Goal: Task Accomplishment & Management: Manage account settings

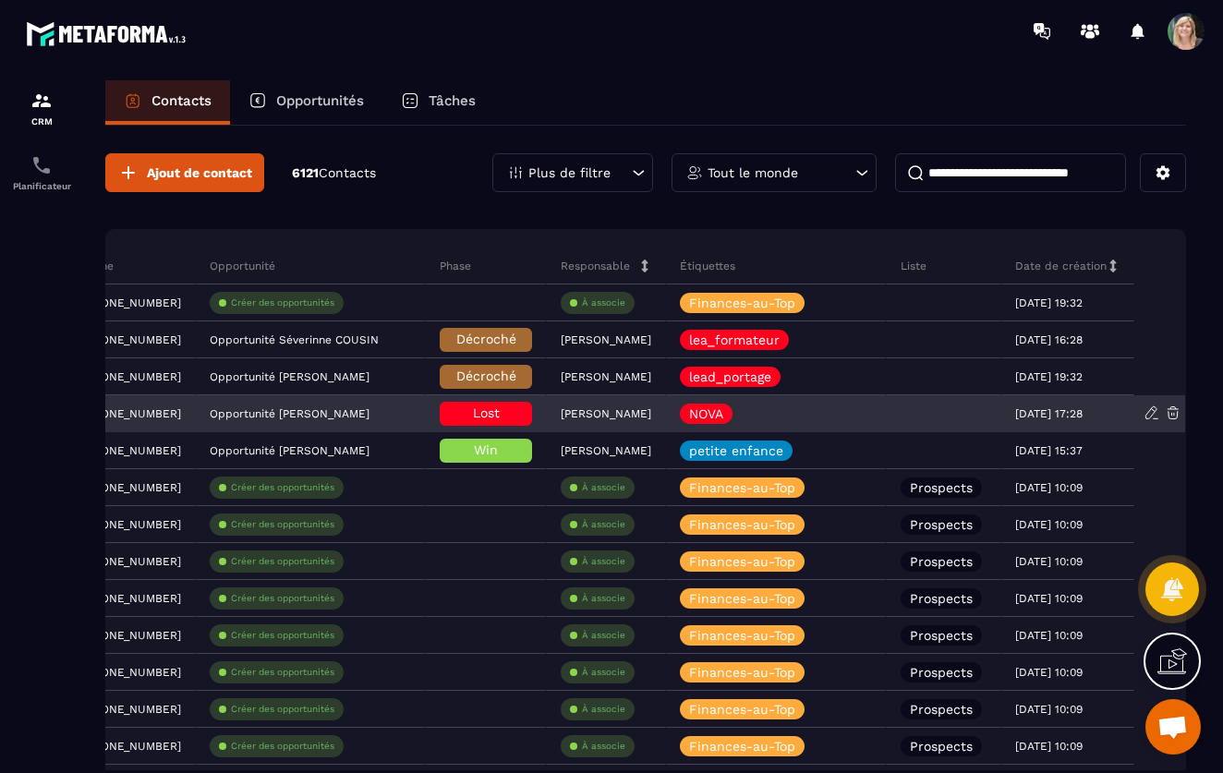
scroll to position [0, 799]
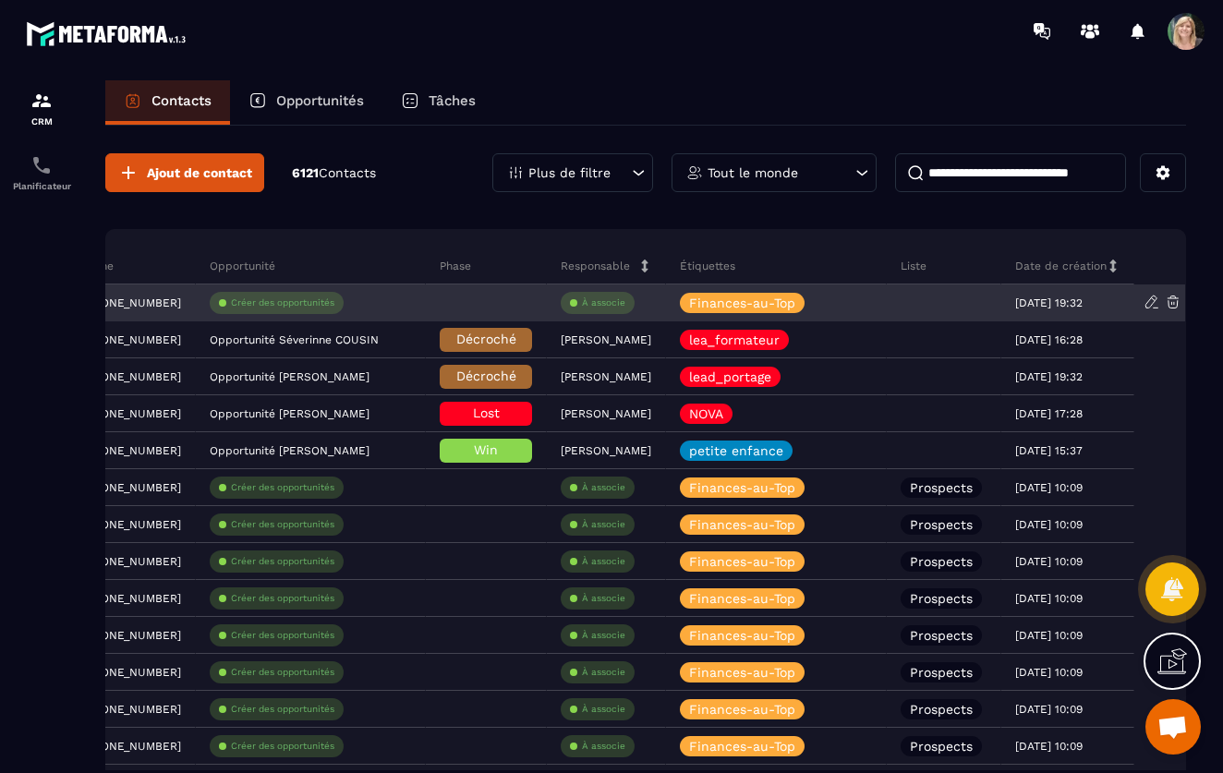
click at [927, 304] on div at bounding box center [944, 302] width 115 height 37
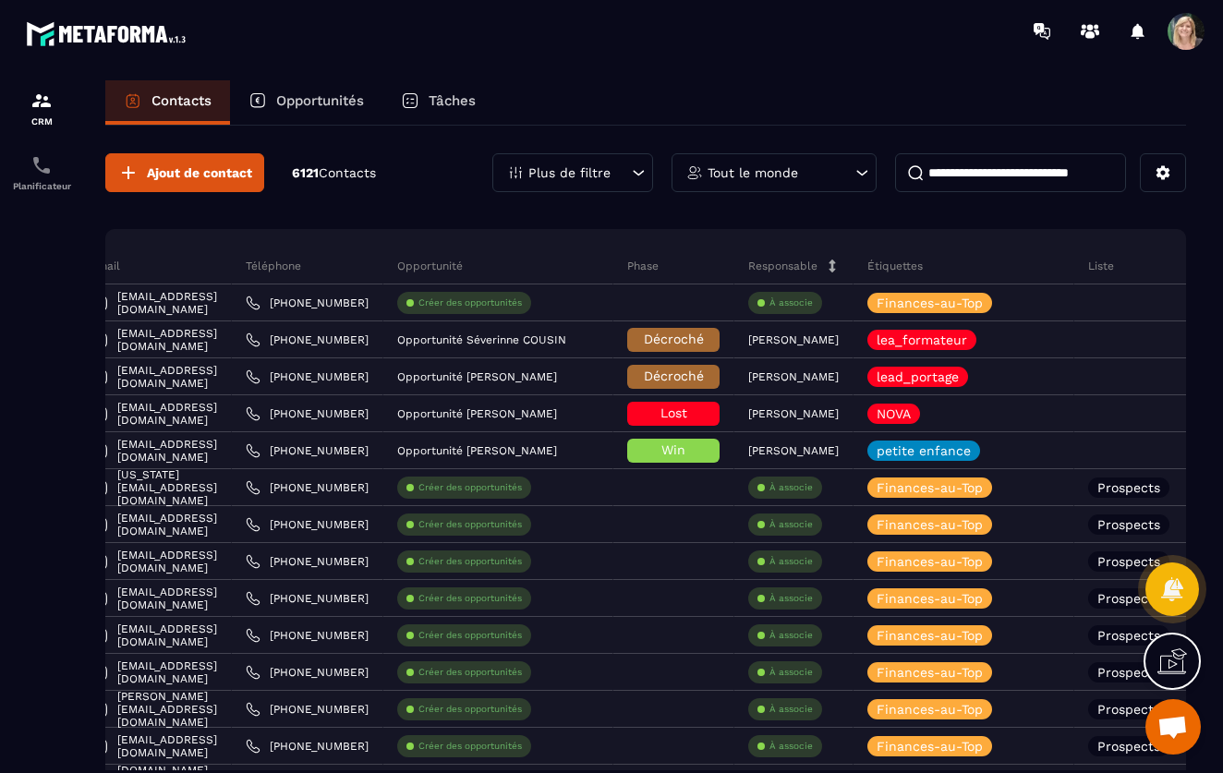
scroll to position [0, 592]
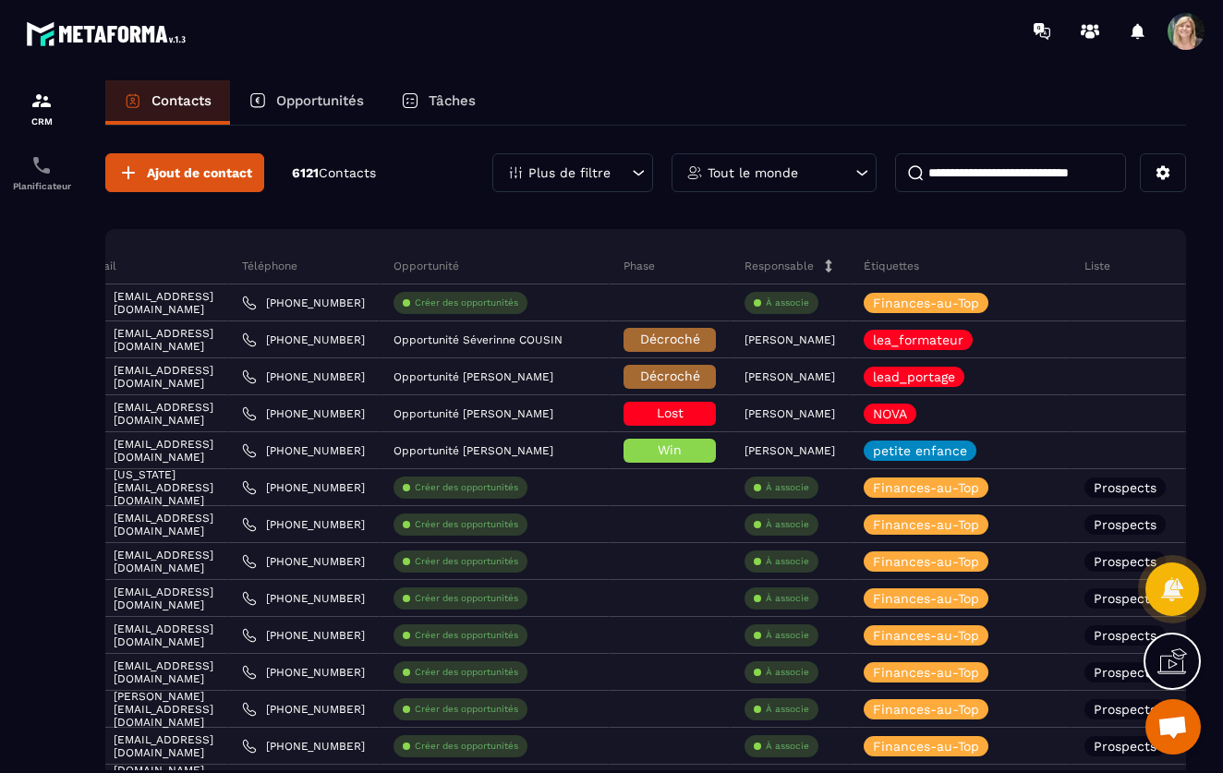
click at [862, 178] on icon at bounding box center [862, 172] width 18 height 18
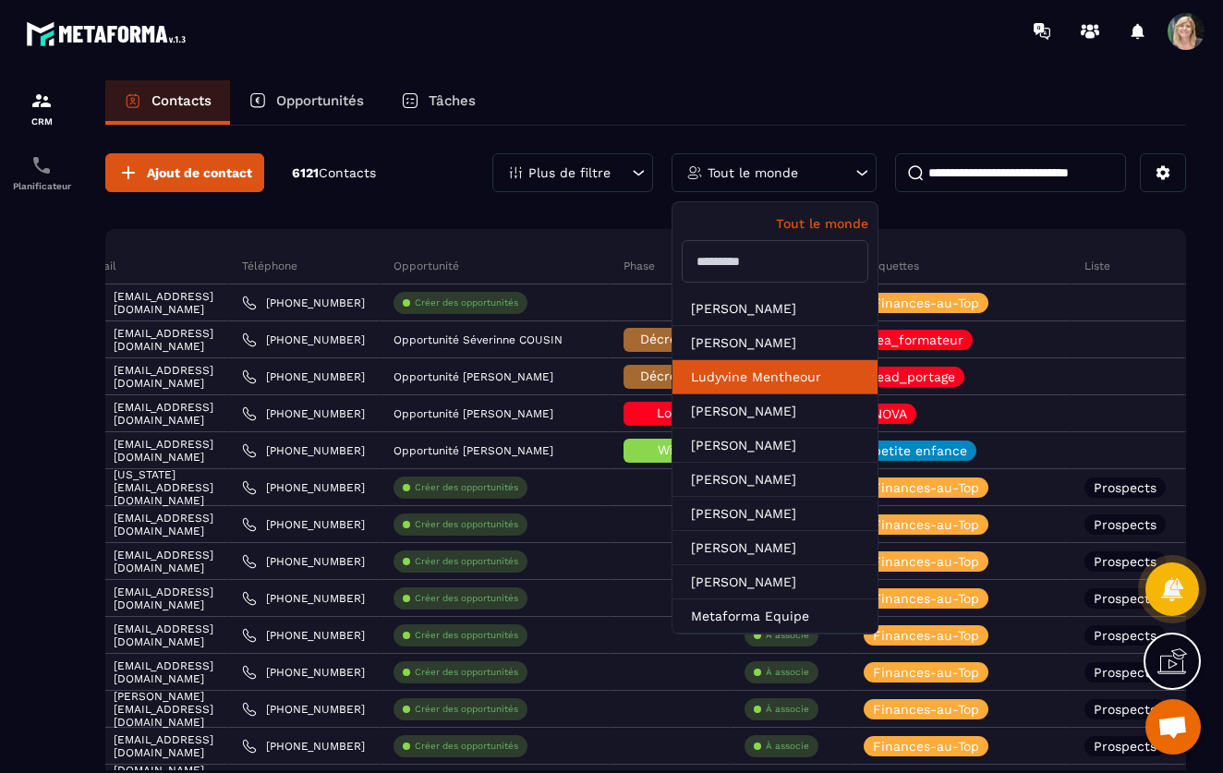
click at [755, 374] on li "Ludyvine Mentheour" at bounding box center [774, 377] width 205 height 34
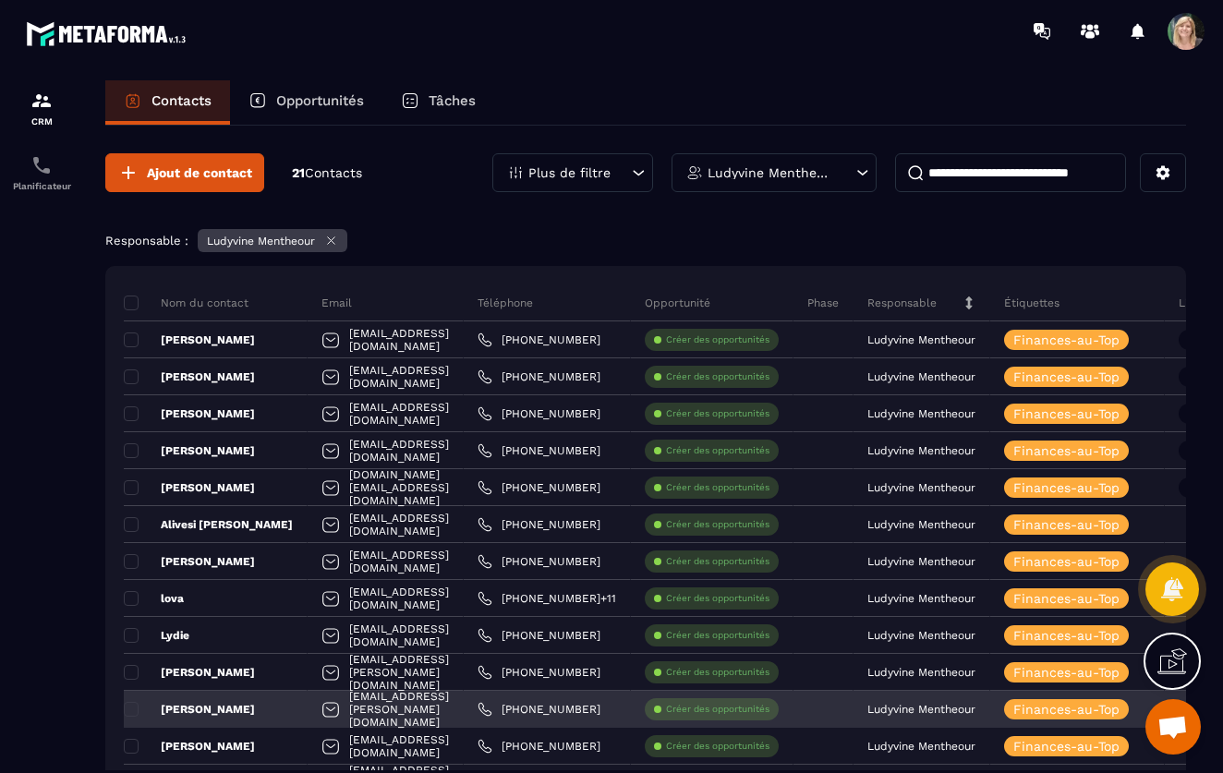
scroll to position [0, 0]
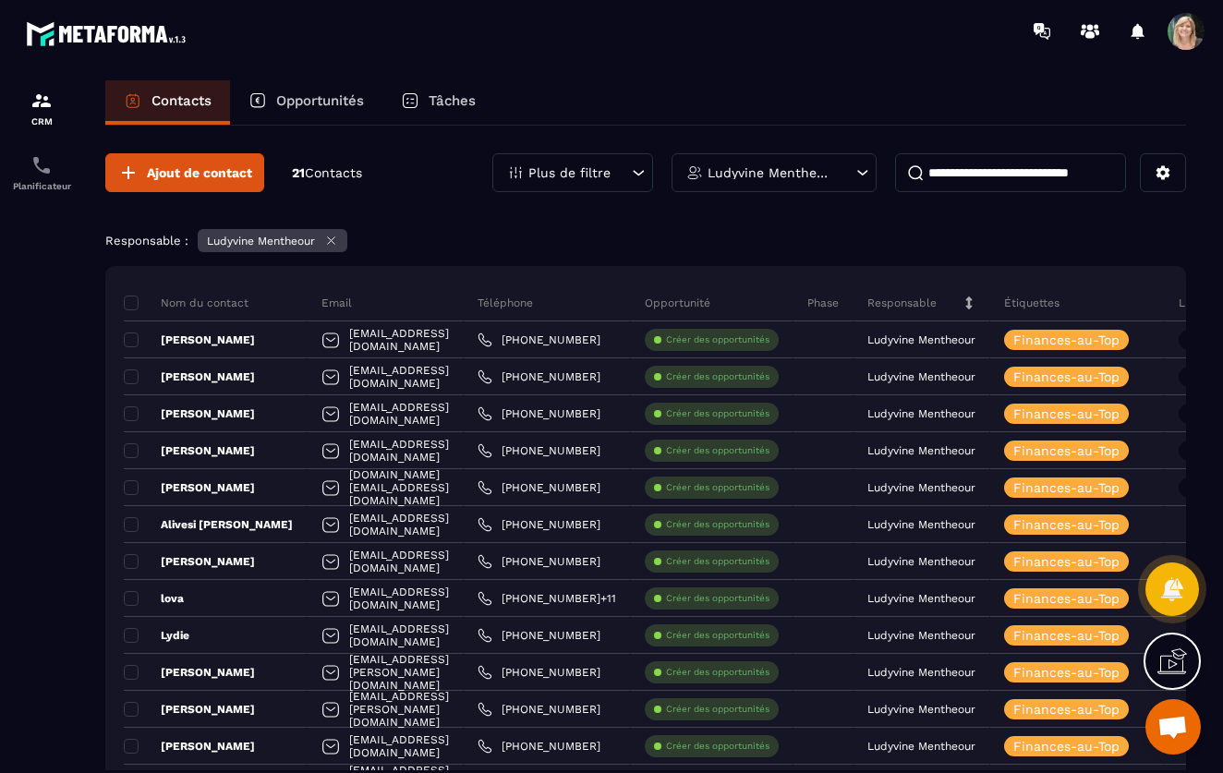
click at [855, 167] on icon at bounding box center [862, 172] width 18 height 18
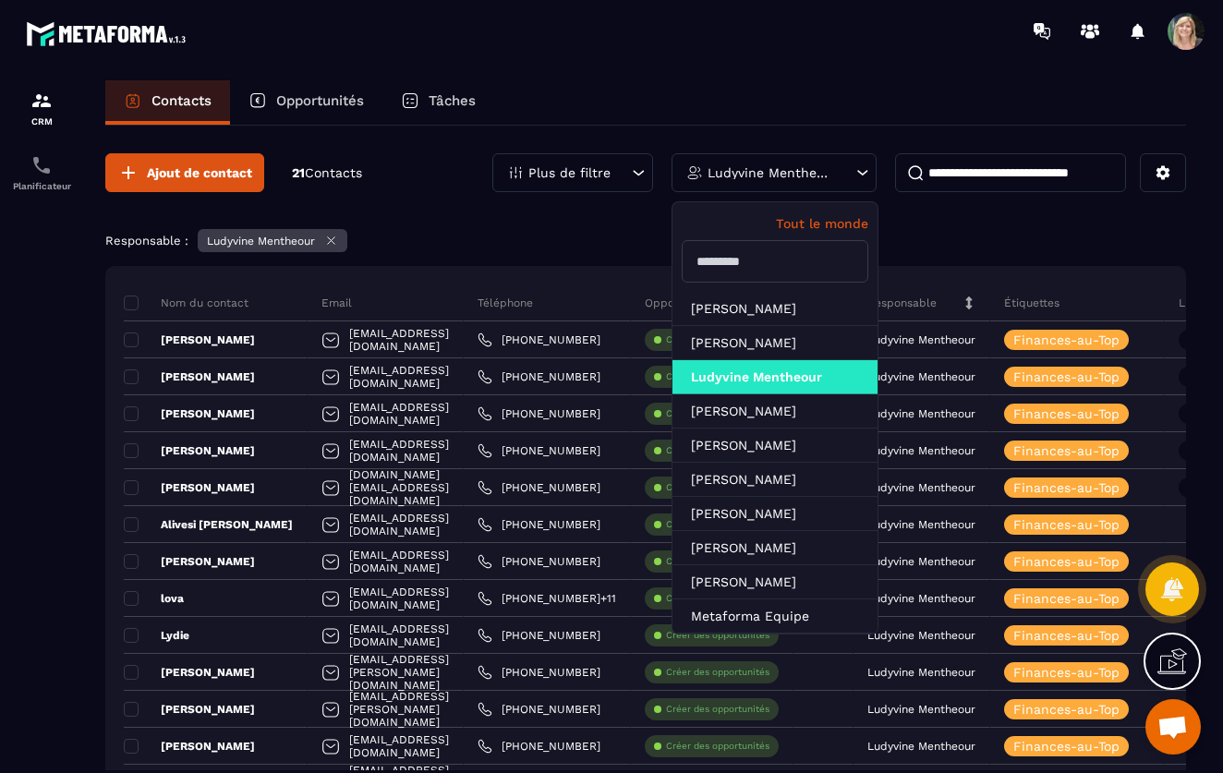
click at [813, 225] on p "Tout le monde" at bounding box center [775, 223] width 187 height 15
click at [813, 222] on p "Tout le monde" at bounding box center [775, 223] width 187 height 15
click at [830, 217] on p "Tout le monde" at bounding box center [775, 223] width 187 height 15
click at [861, 165] on icon at bounding box center [862, 172] width 18 height 18
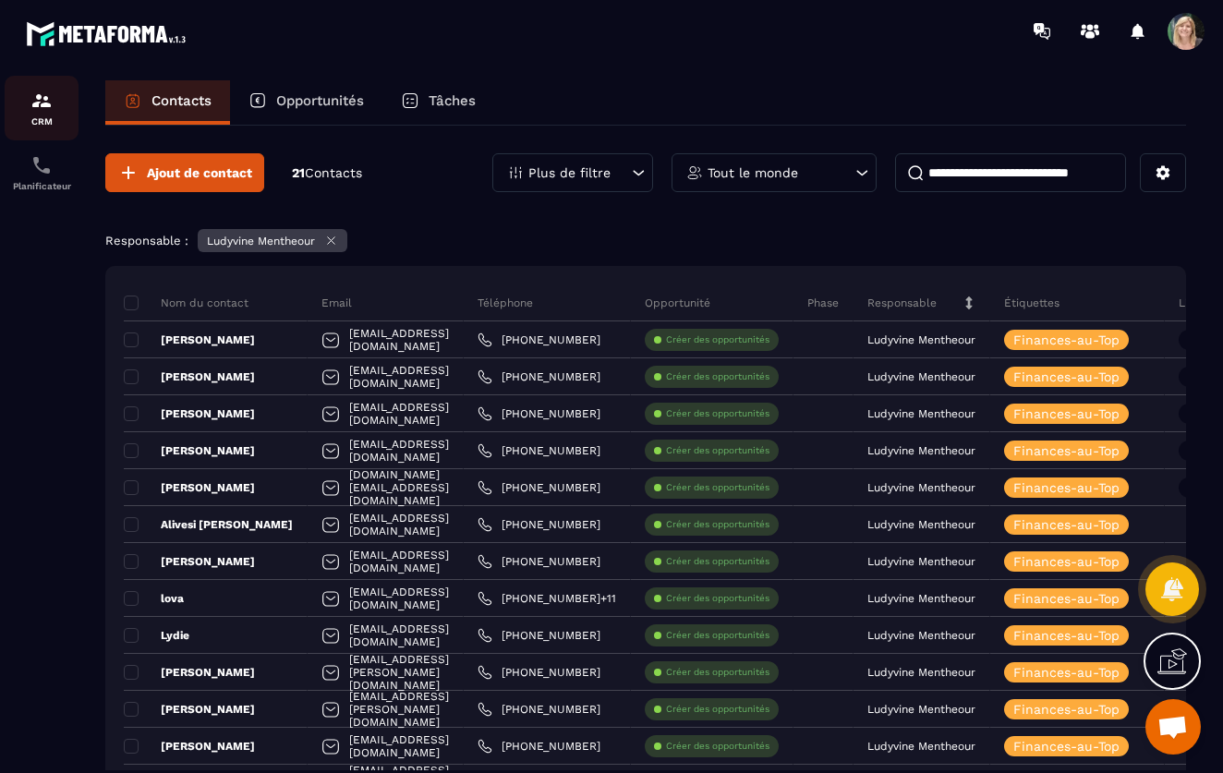
click at [32, 108] on img at bounding box center [41, 101] width 22 height 22
click at [36, 114] on div "CRM" at bounding box center [42, 108] width 74 height 37
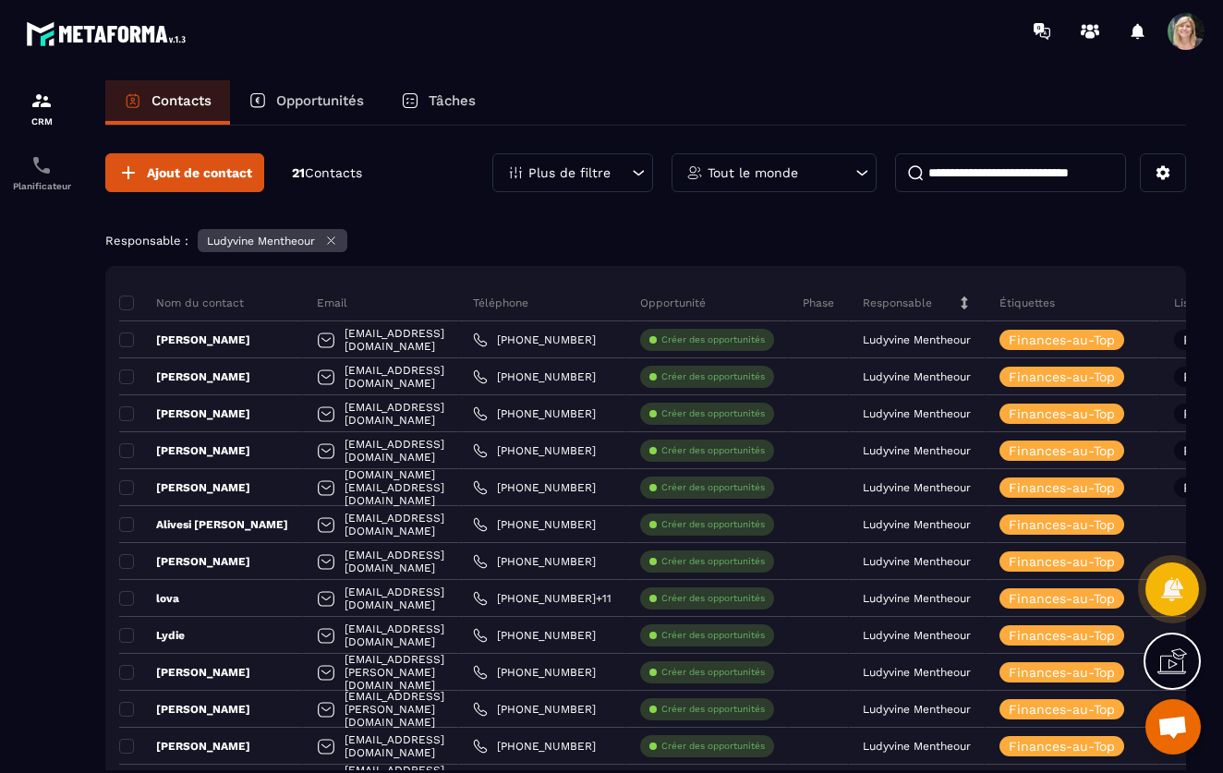
click at [860, 175] on icon at bounding box center [862, 172] width 18 height 18
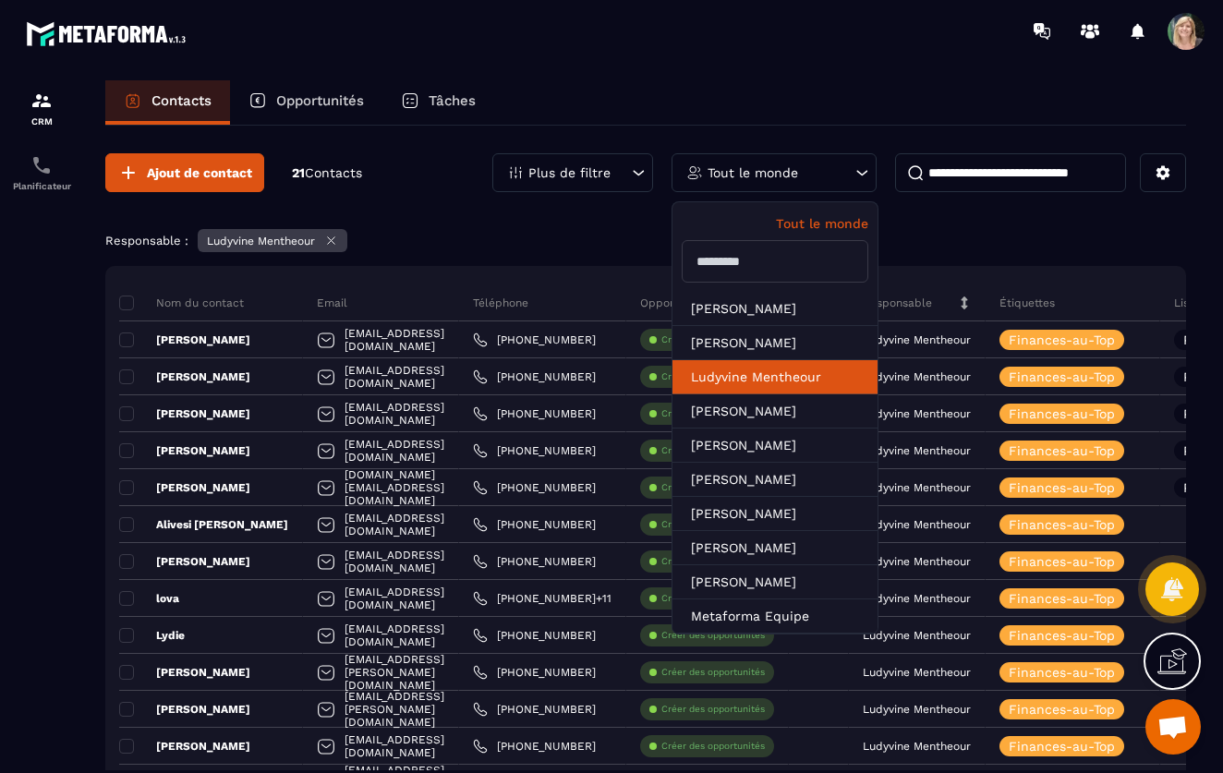
click at [759, 378] on li "Ludyvine Mentheour" at bounding box center [774, 377] width 205 height 34
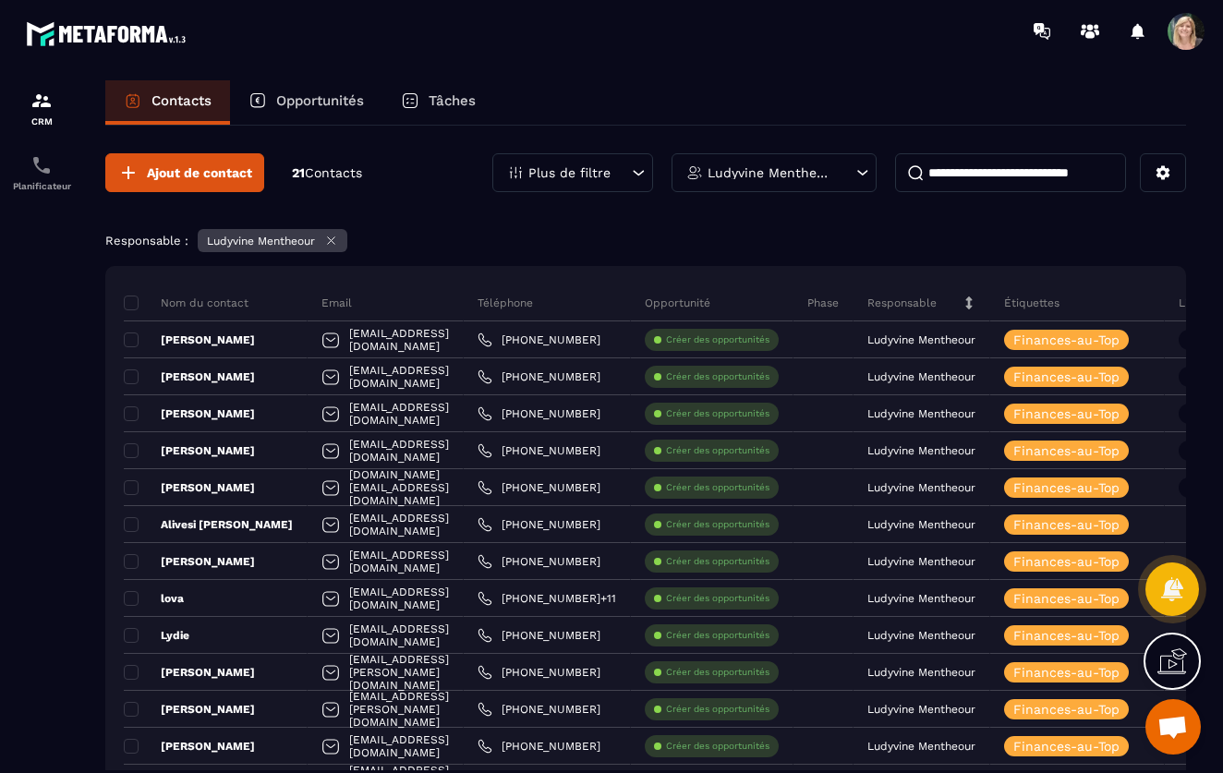
click at [328, 240] on icon at bounding box center [331, 241] width 14 height 14
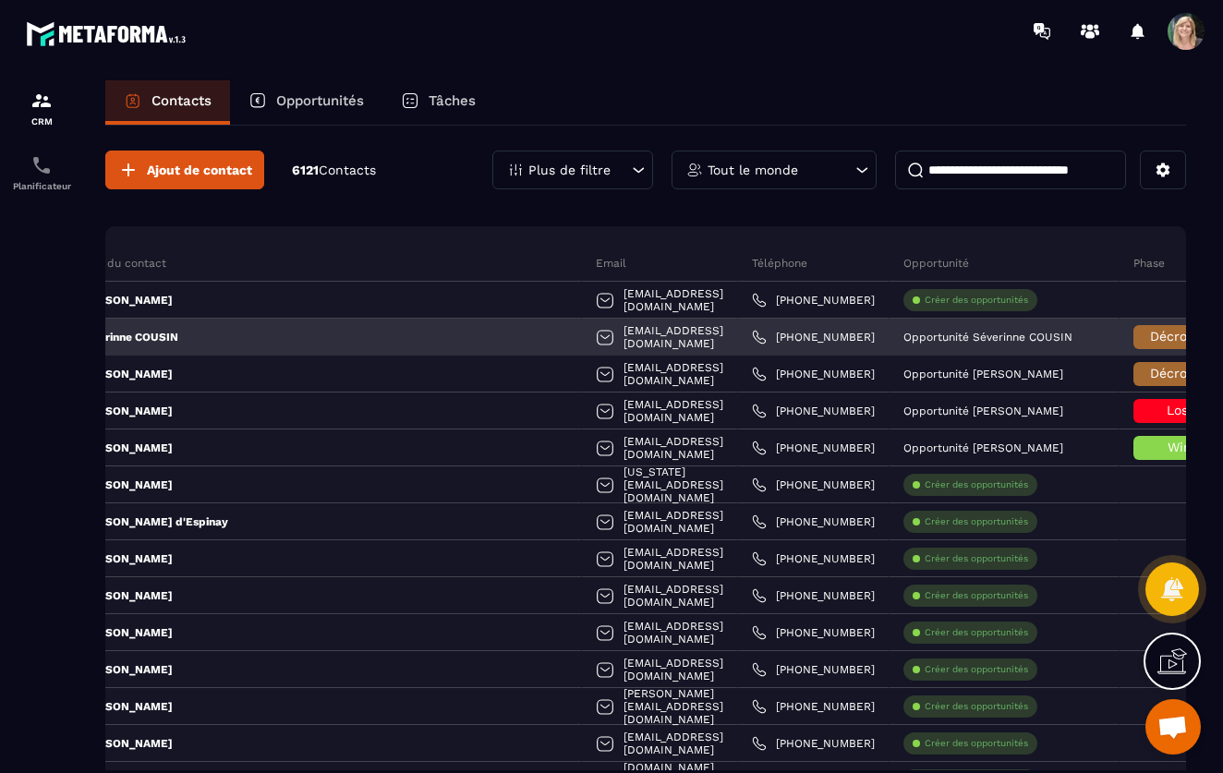
scroll to position [0, 83]
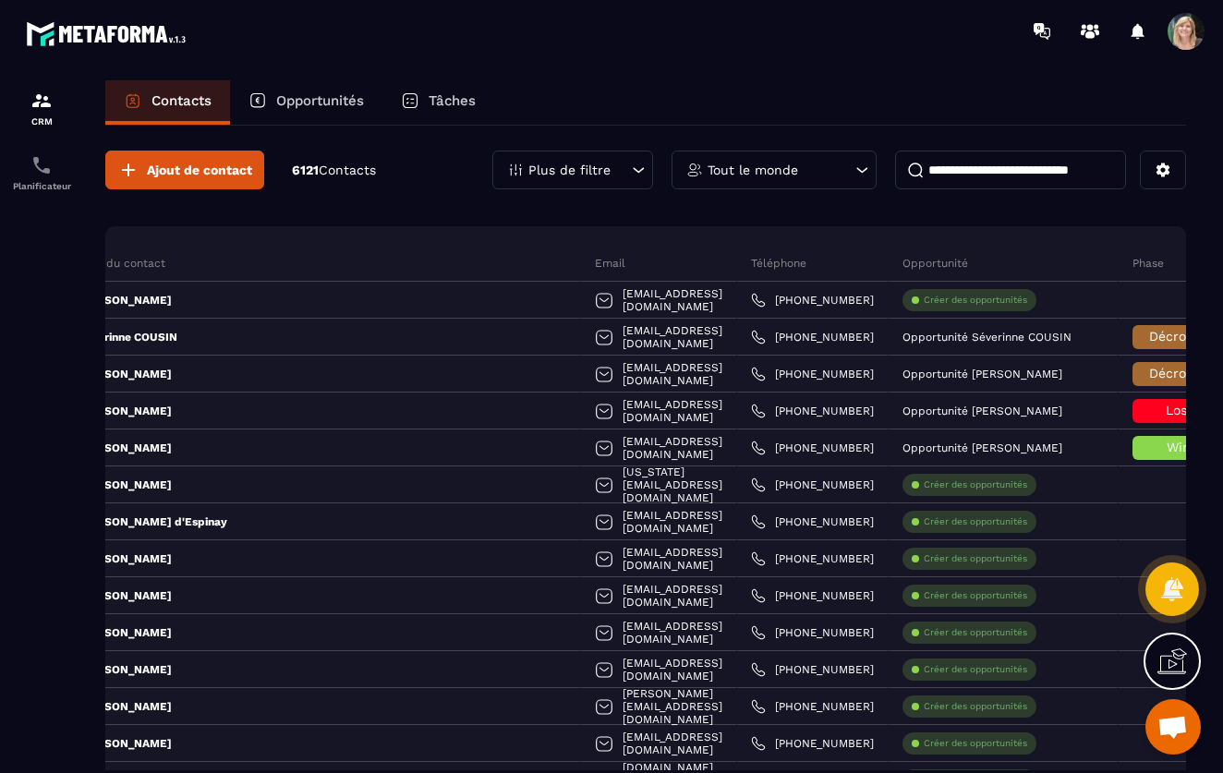
click at [865, 171] on icon at bounding box center [862, 170] width 11 height 6
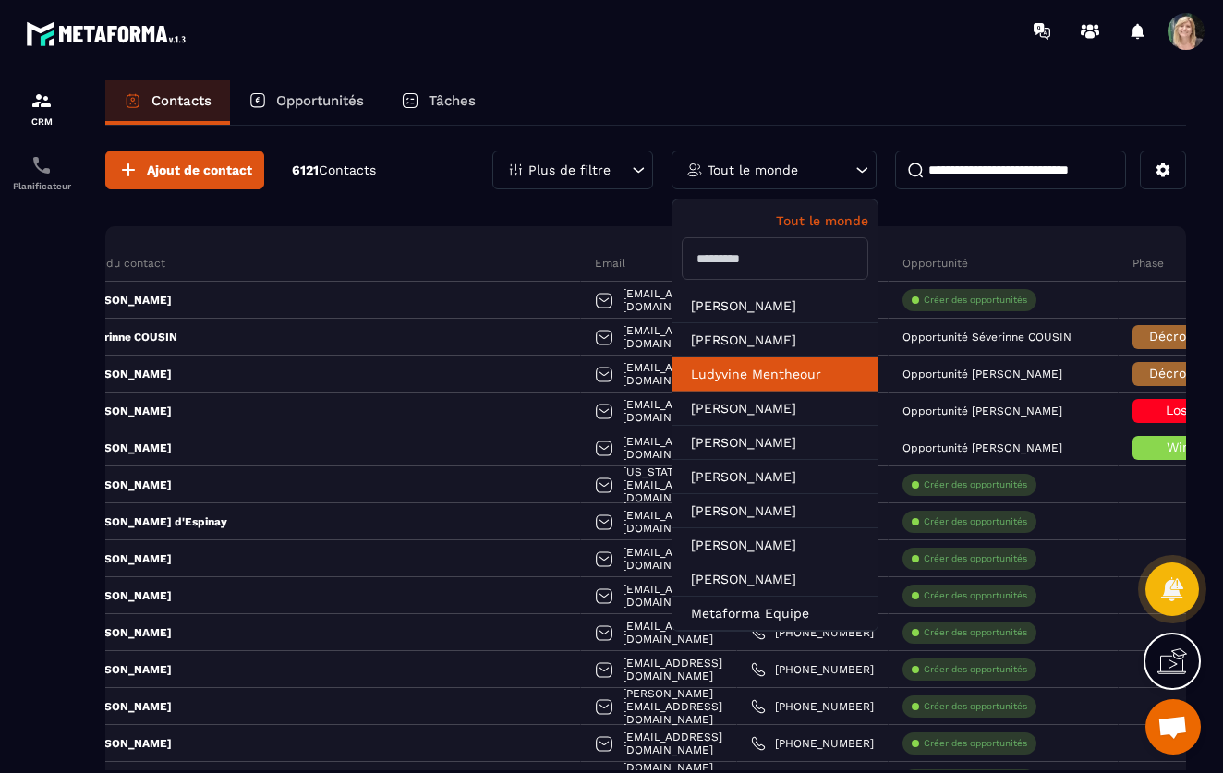
click at [744, 368] on li "Ludyvine Mentheour" at bounding box center [774, 374] width 205 height 34
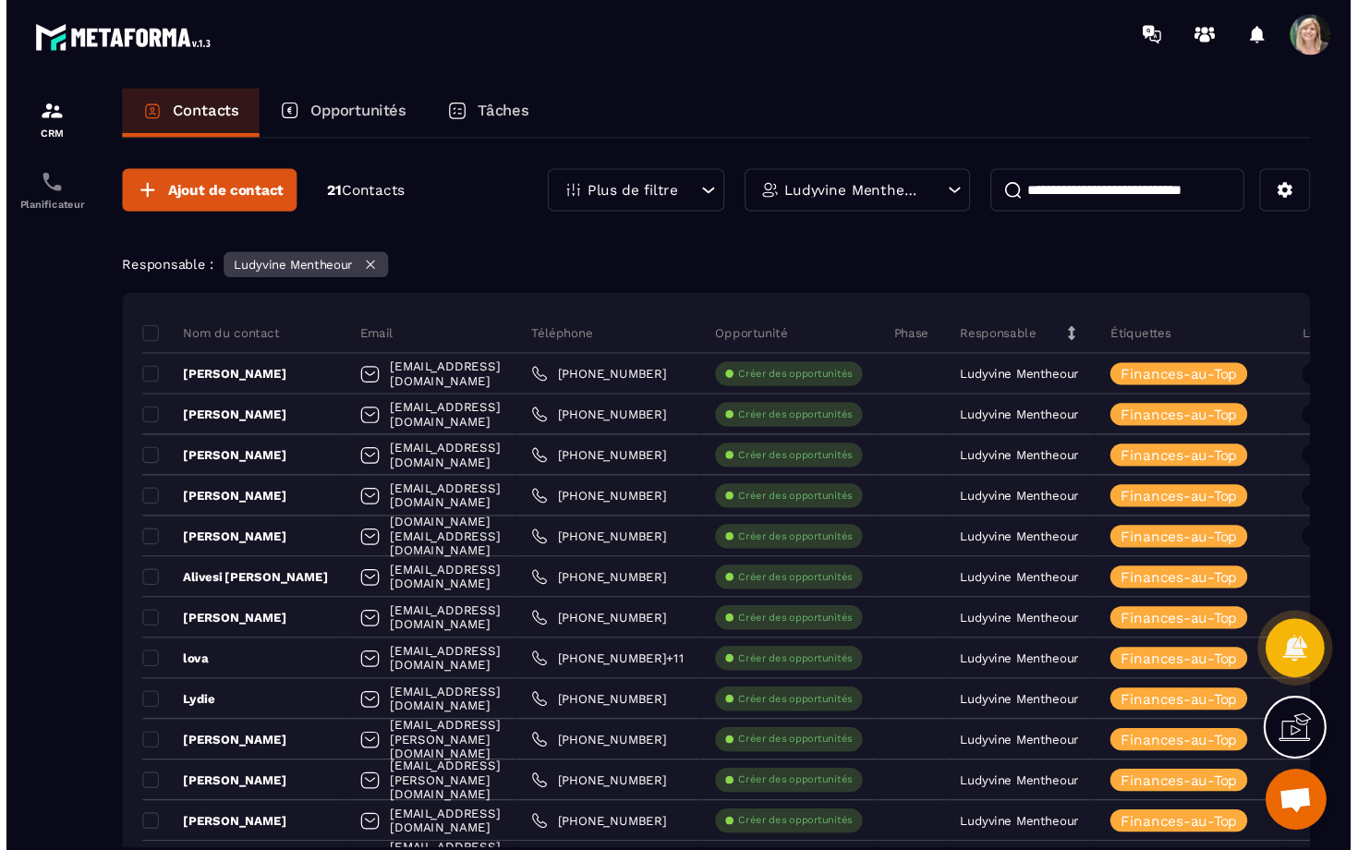
scroll to position [0, 0]
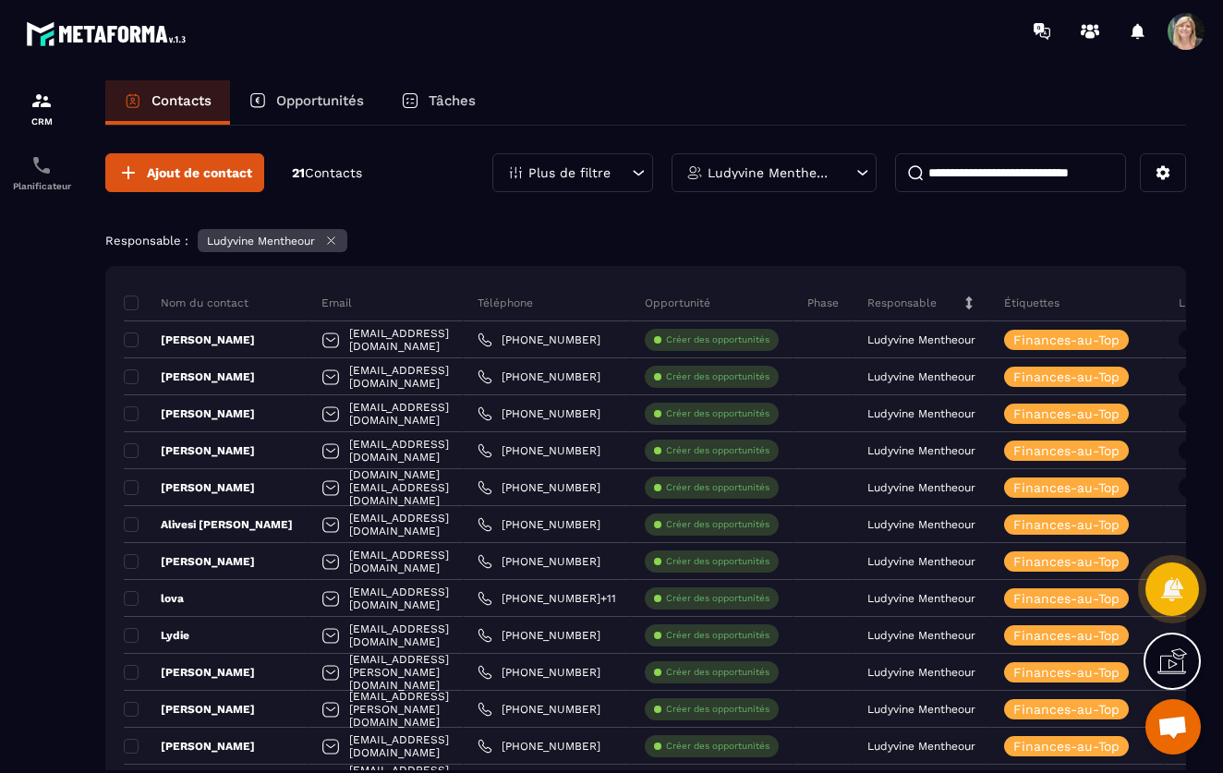
click at [1172, 666] on icon at bounding box center [1172, 662] width 30 height 30
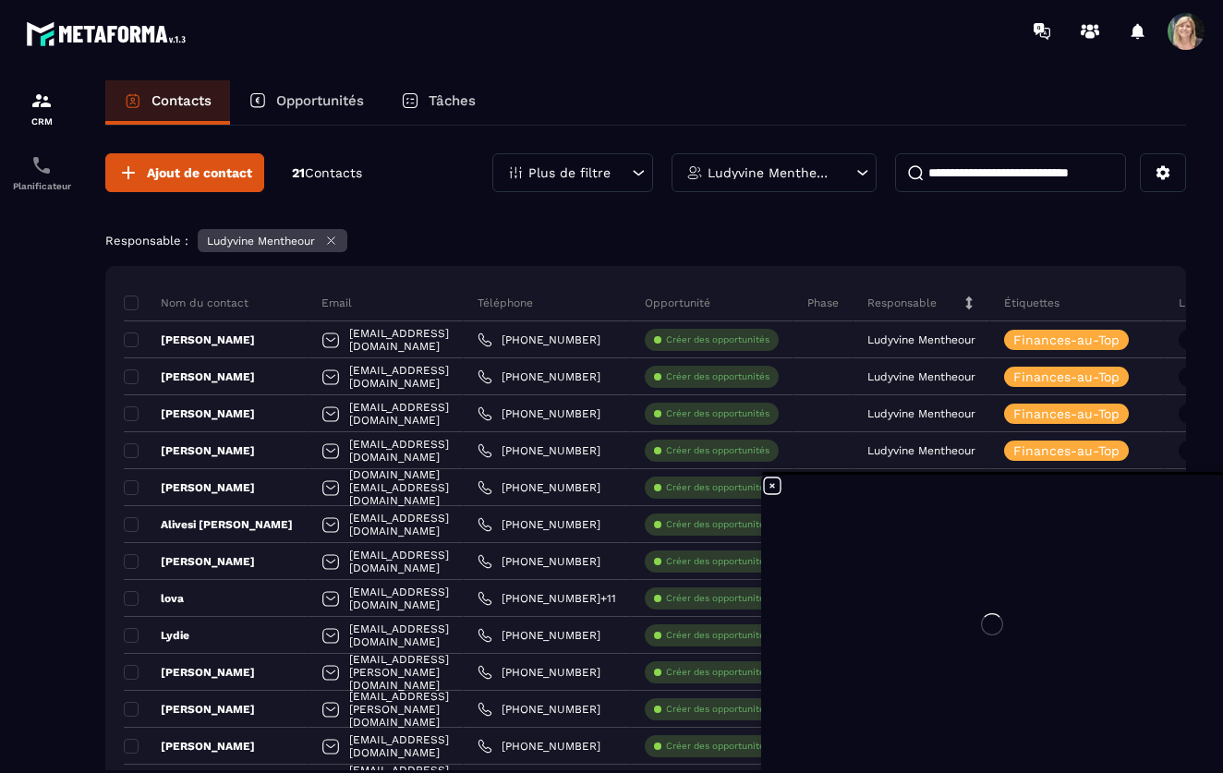
click at [774, 483] on div at bounding box center [992, 624] width 462 height 298
click at [773, 483] on div at bounding box center [992, 624] width 462 height 298
click at [773, 484] on div at bounding box center [992, 624] width 462 height 298
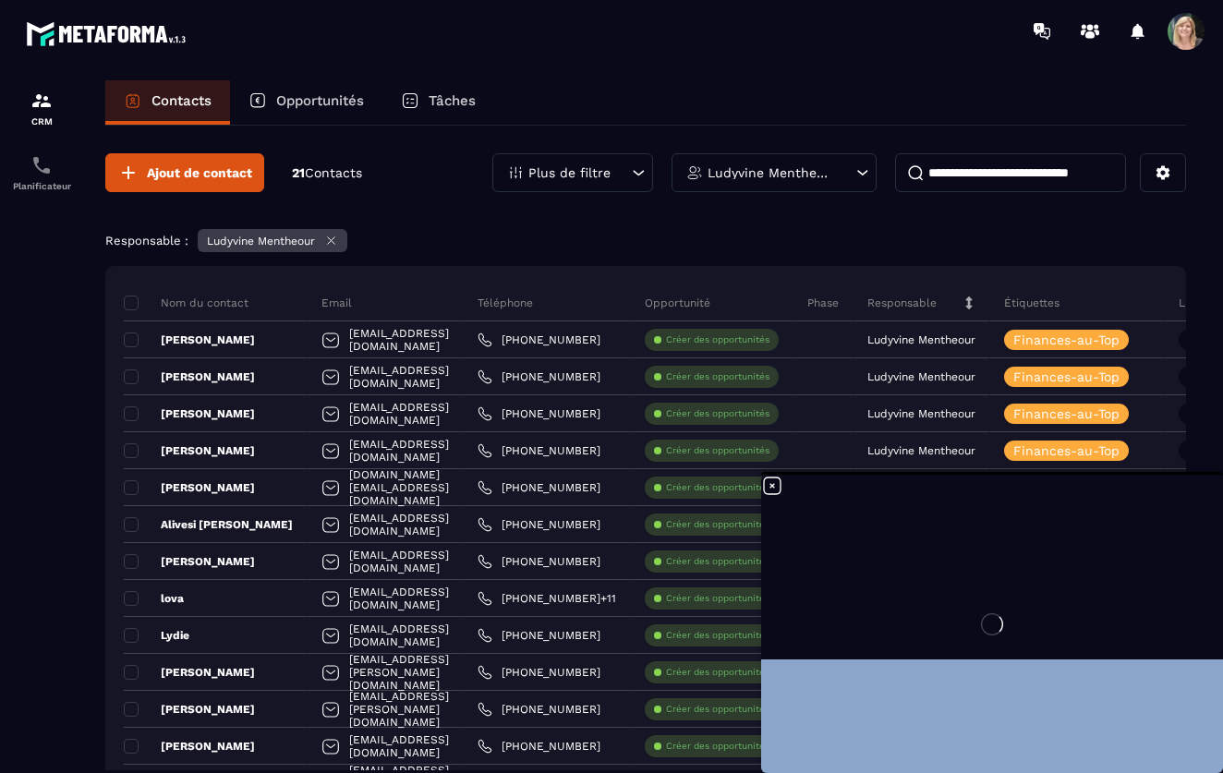
click at [773, 484] on div at bounding box center [992, 624] width 462 height 298
click at [772, 489] on div at bounding box center [992, 624] width 462 height 298
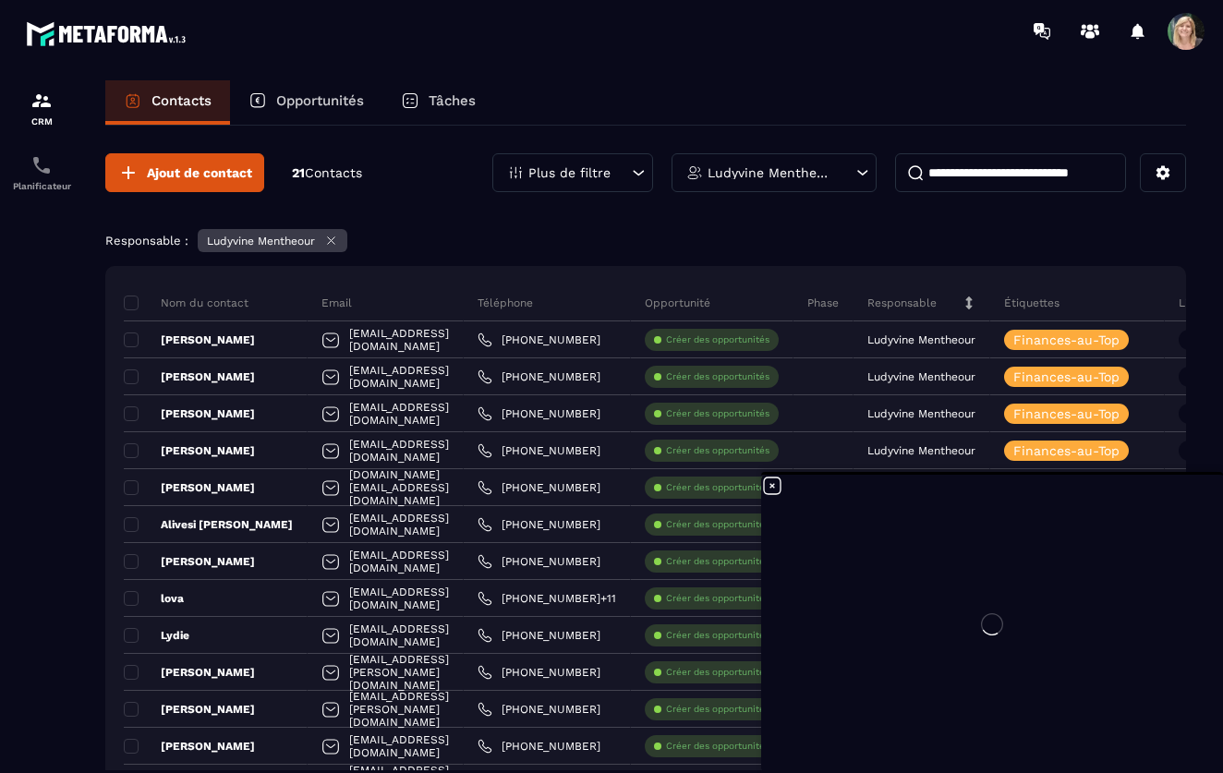
click at [993, 657] on div at bounding box center [992, 624] width 462 height 298
click at [774, 485] on div at bounding box center [992, 624] width 462 height 298
click at [851, 239] on div "Responsable : Ludyvine Mentheour" at bounding box center [645, 243] width 1081 height 28
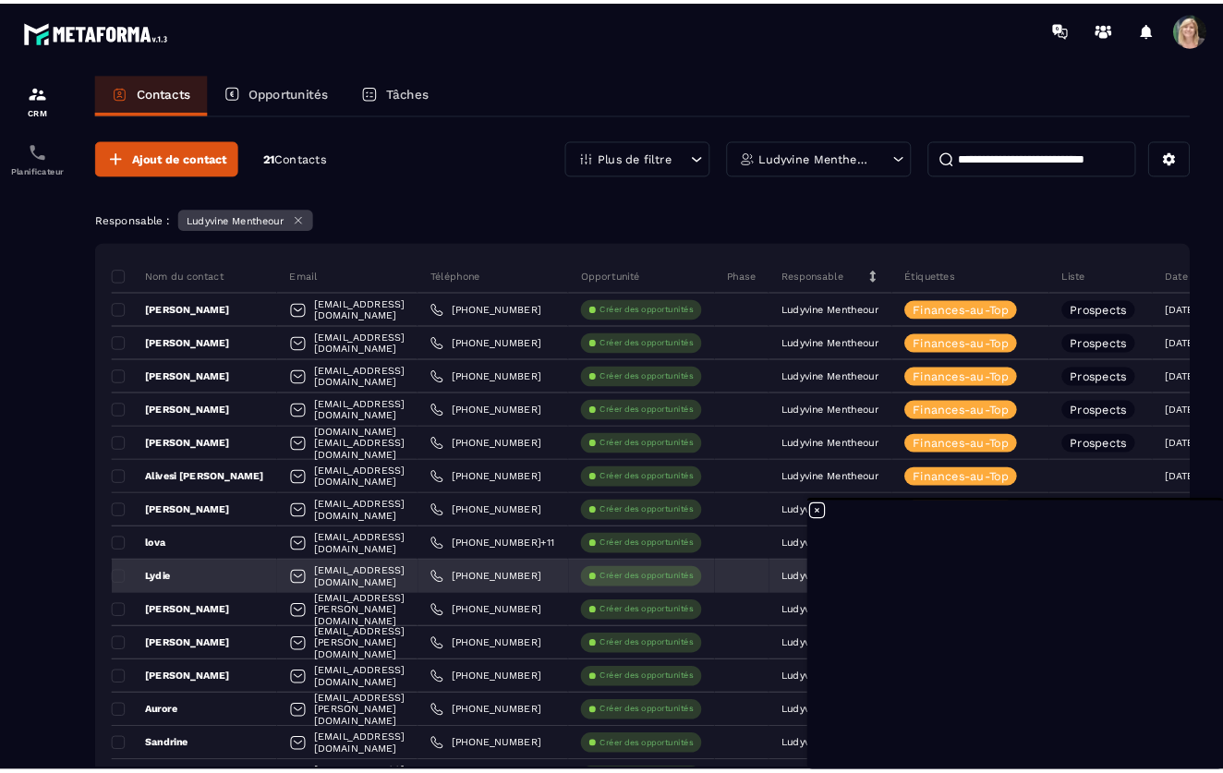
scroll to position [326, 0]
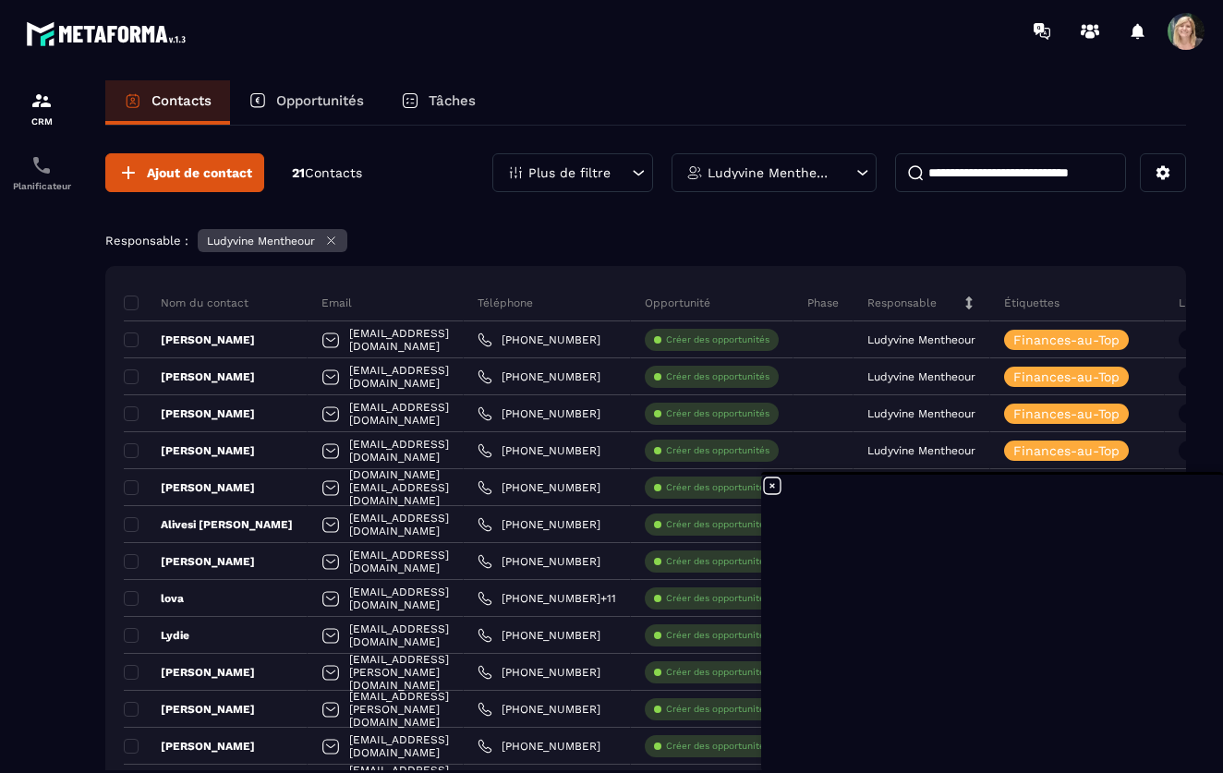
click at [774, 486] on icon at bounding box center [772, 486] width 22 height 22
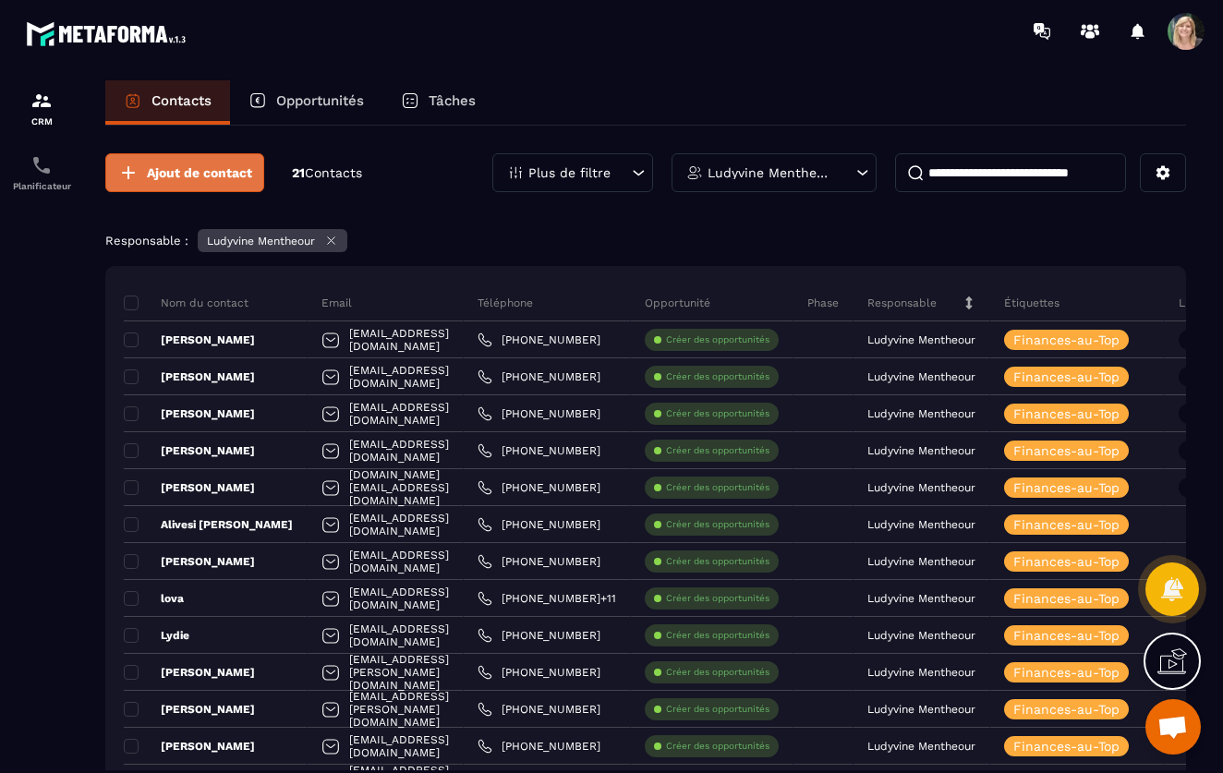
click at [210, 169] on span "Ajout de contact" at bounding box center [199, 172] width 105 height 18
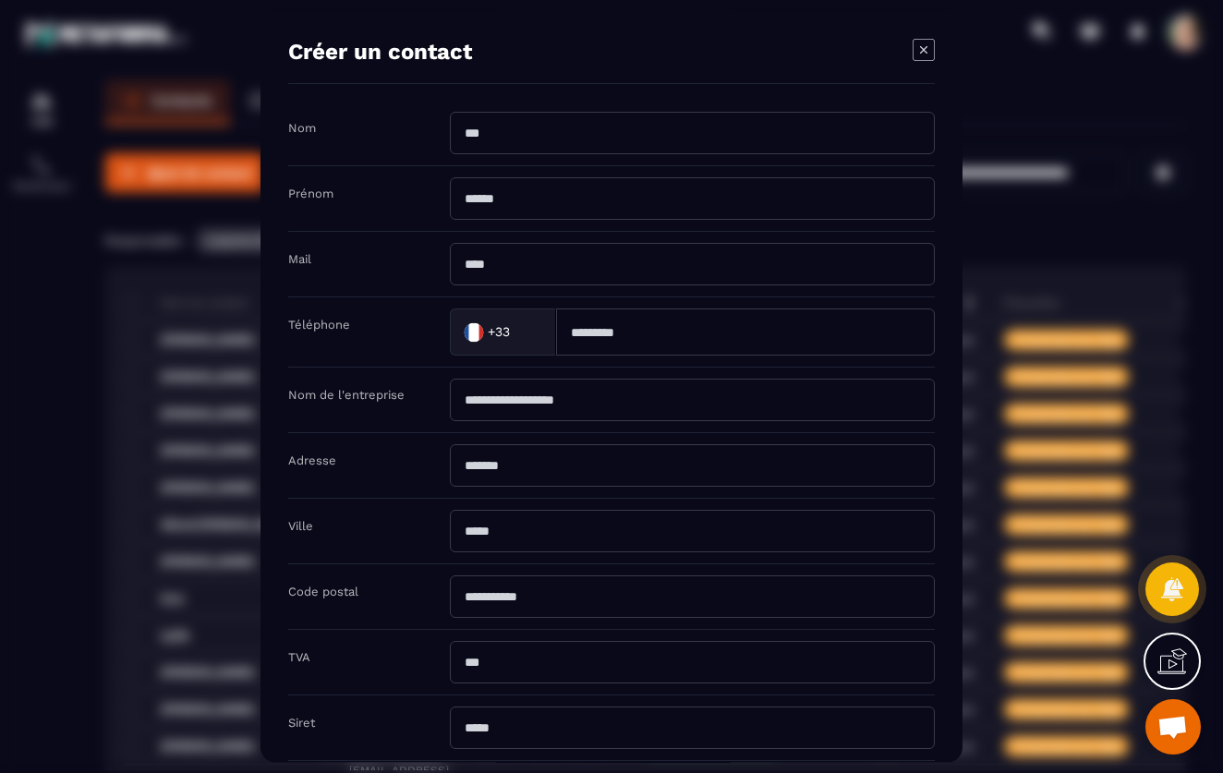
click at [248, 53] on div "Modal window" at bounding box center [611, 386] width 1223 height 773
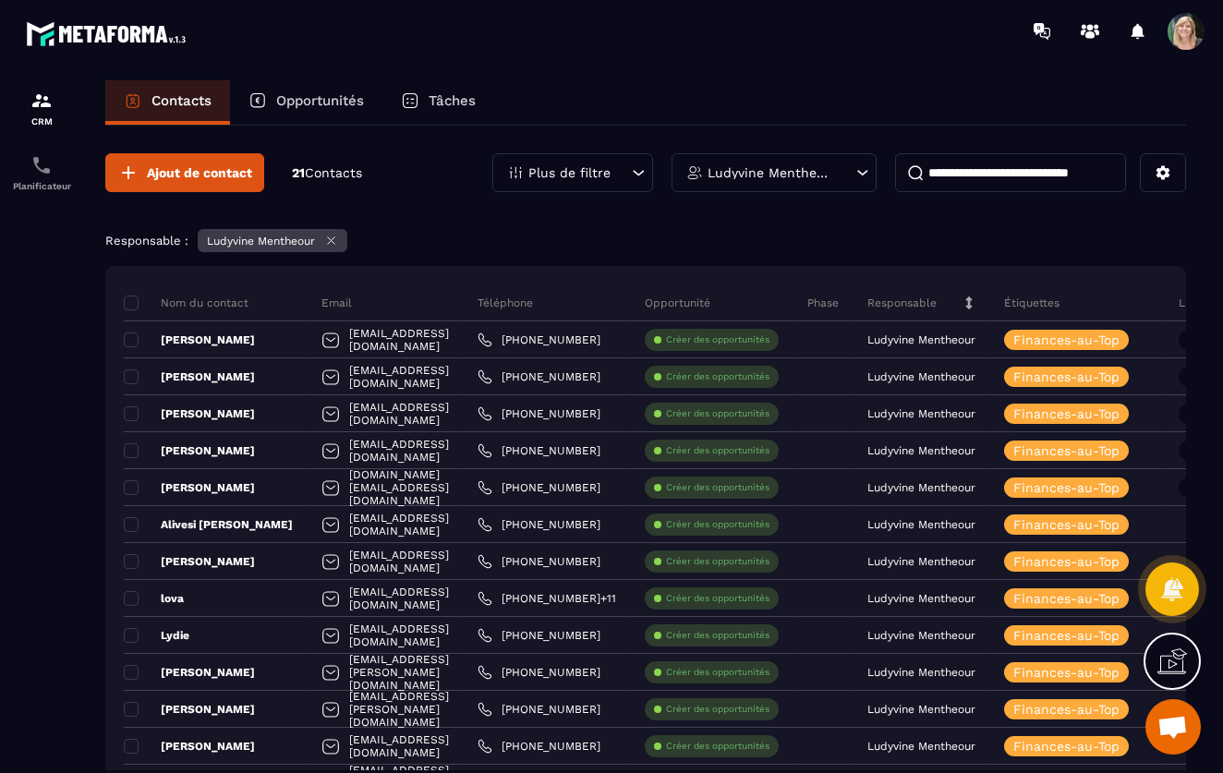
click at [867, 165] on icon at bounding box center [862, 172] width 18 height 18
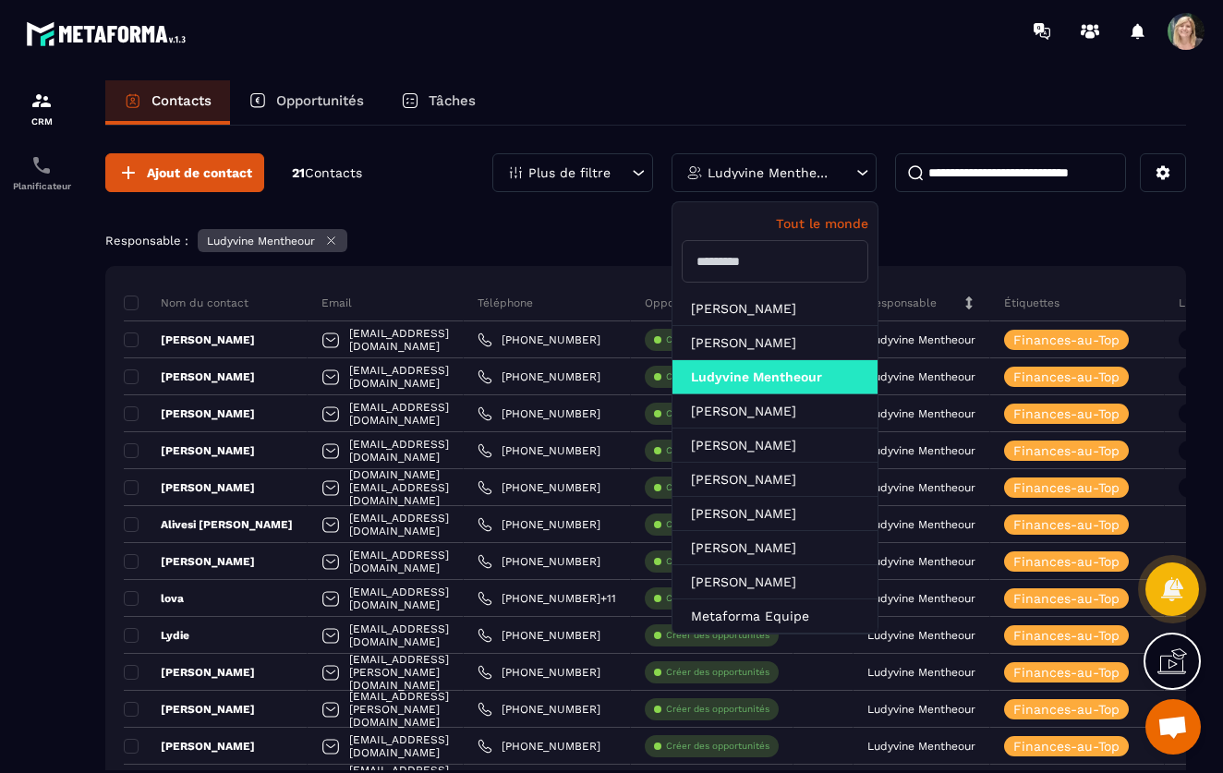
click at [820, 223] on p "Tout le monde" at bounding box center [775, 223] width 187 height 15
click at [869, 226] on div "Tout le monde" at bounding box center [774, 247] width 205 height 90
click at [798, 222] on p "Tout le monde" at bounding box center [775, 223] width 187 height 15
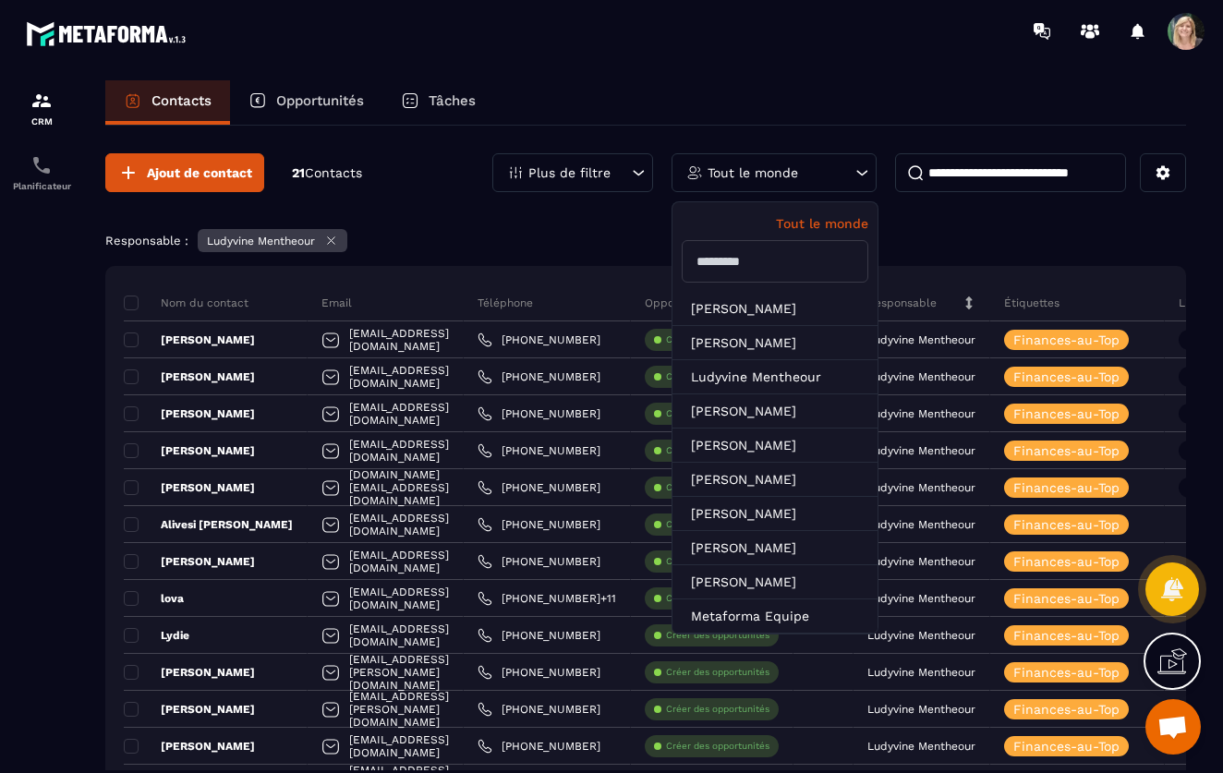
click at [733, 268] on input "text" at bounding box center [775, 261] width 187 height 42
click at [539, 234] on div "Responsable : Ludyvine Mentheour" at bounding box center [645, 243] width 1081 height 28
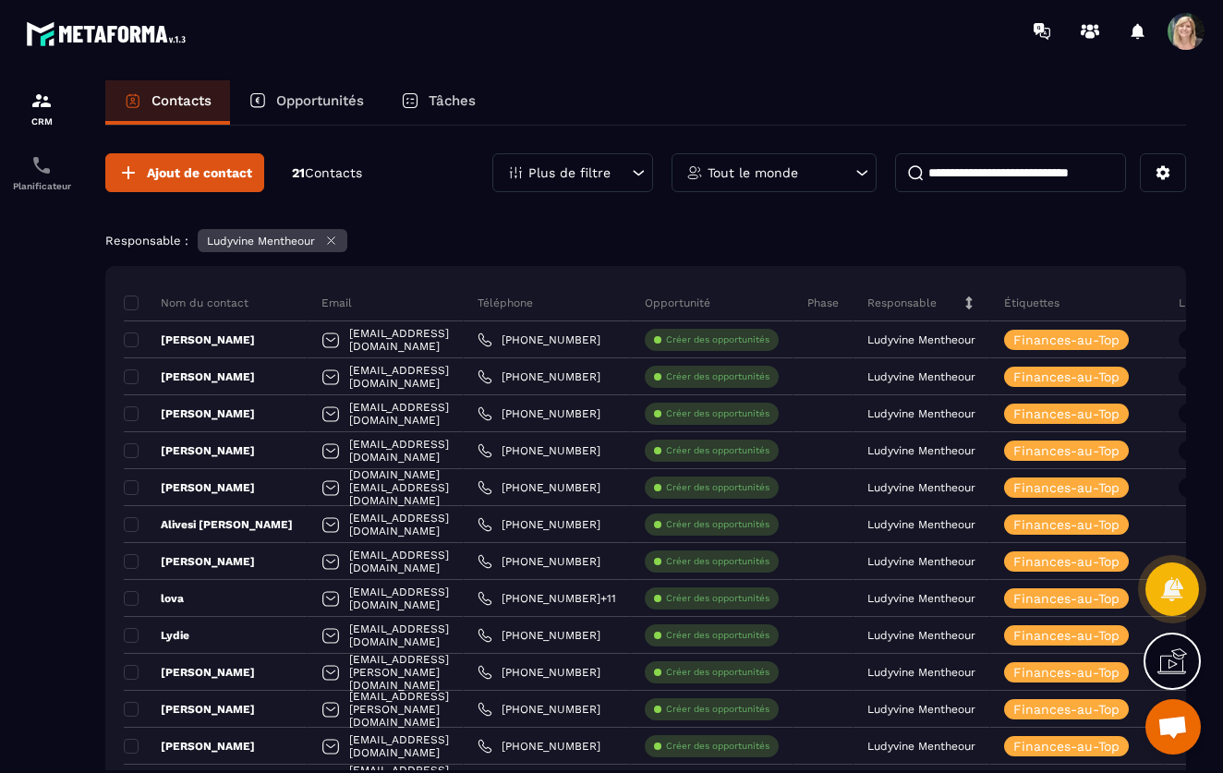
scroll to position [0, 0]
click at [453, 99] on p "Tâches" at bounding box center [452, 100] width 47 height 17
